Goal: Find specific page/section: Find specific page/section

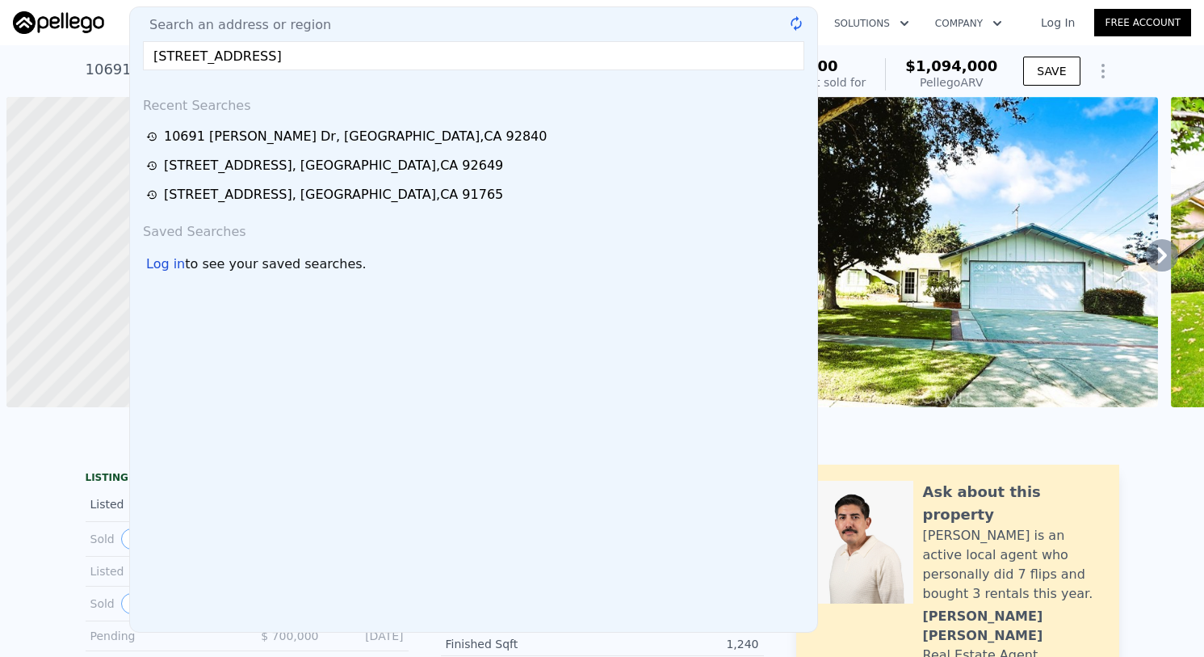
scroll to position [0, 6]
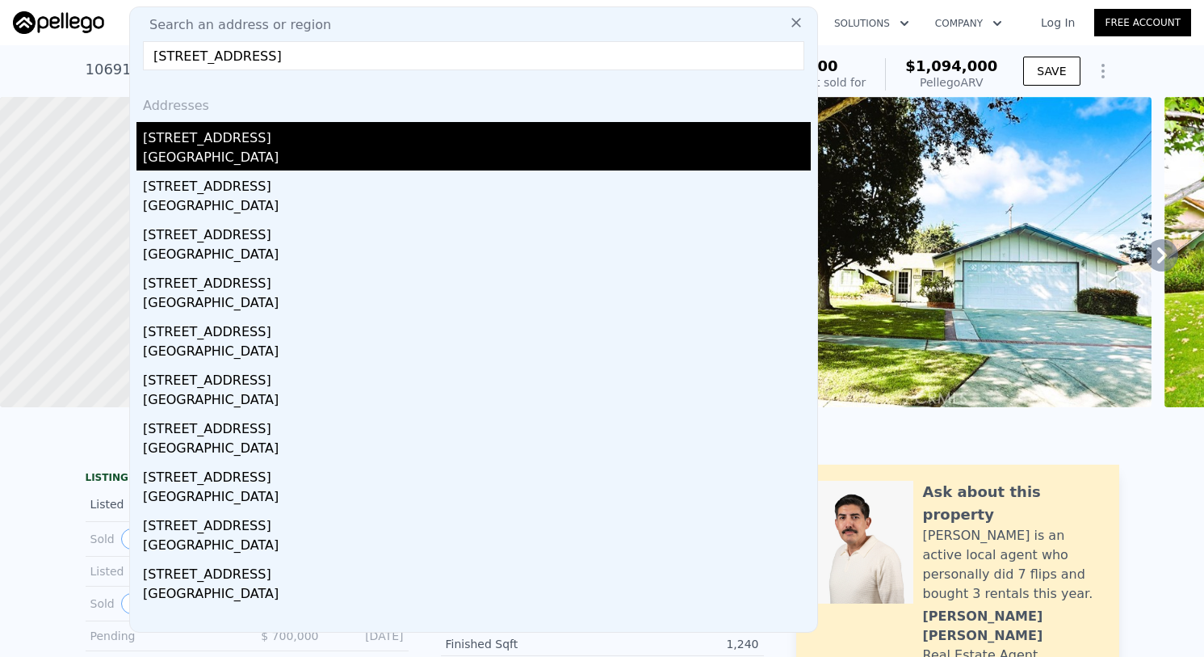
type input "[STREET_ADDRESS]"
click at [410, 138] on div "[STREET_ADDRESS]" at bounding box center [477, 135] width 668 height 26
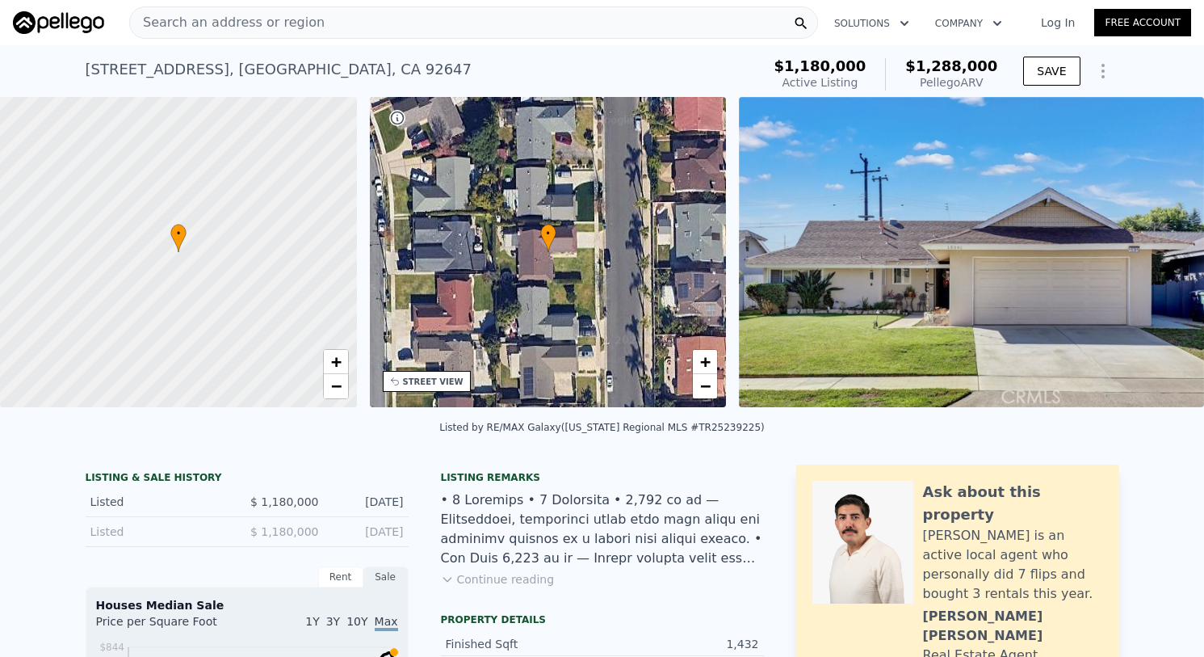
scroll to position [0, 6]
click at [386, 23] on div "Search an address or region" at bounding box center [473, 22] width 689 height 32
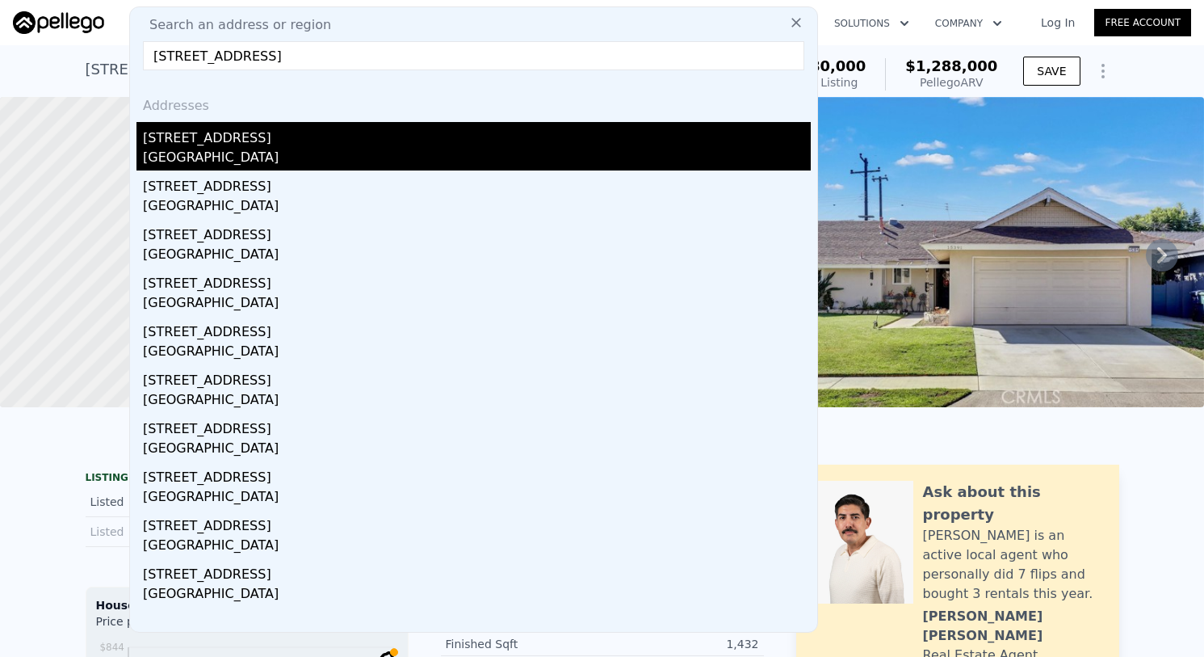
type input "[STREET_ADDRESS]"
click at [422, 131] on div "[STREET_ADDRESS]" at bounding box center [477, 135] width 668 height 26
